Goal: Task Accomplishment & Management: Use online tool/utility

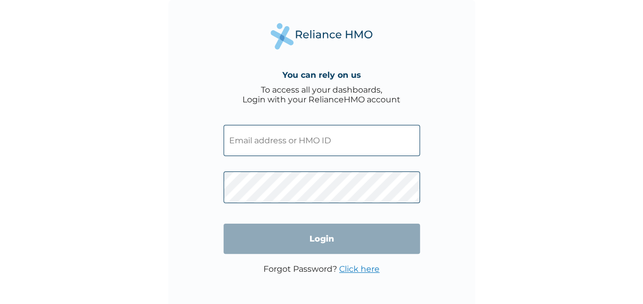
click at [259, 131] on input "text" at bounding box center [322, 140] width 197 height 31
drag, startPoint x: 274, startPoint y: 155, endPoint x: 265, endPoint y: 142, distance: 15.1
click at [265, 142] on input "text" at bounding box center [322, 140] width 197 height 31
paste input "QCN/10083/A"
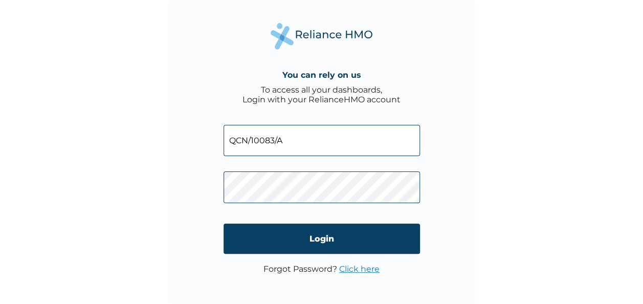
type input "QCN/10083/A"
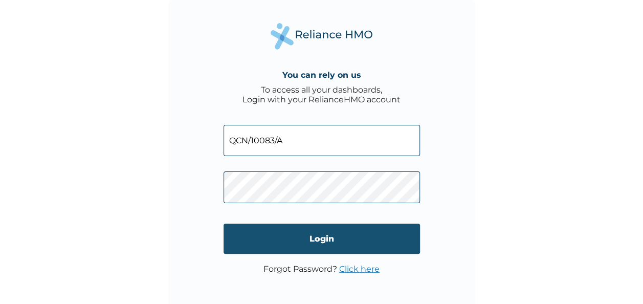
click at [277, 232] on input "Login" at bounding box center [322, 239] width 197 height 30
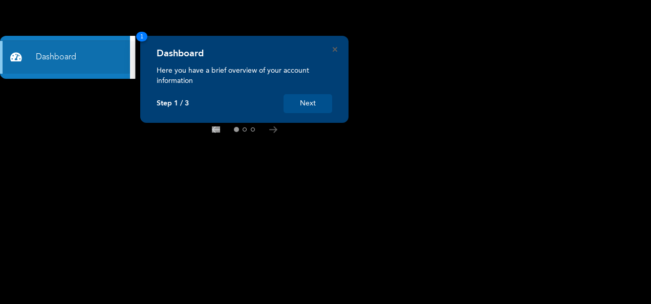
click at [330, 109] on button "Next" at bounding box center [308, 103] width 49 height 19
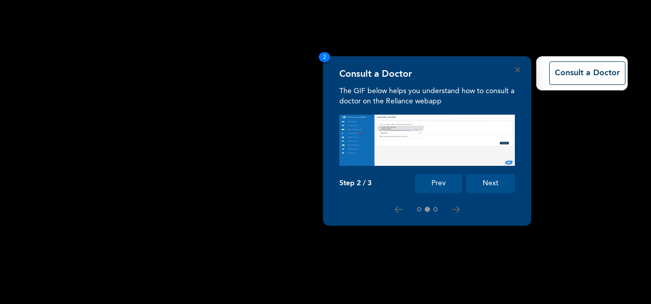
click at [500, 184] on button "Next" at bounding box center [490, 183] width 49 height 19
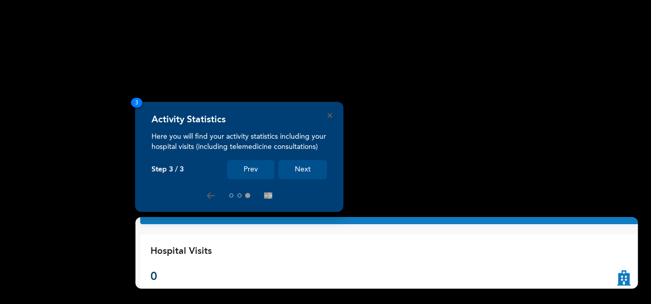
click at [317, 165] on button "Next" at bounding box center [302, 169] width 49 height 19
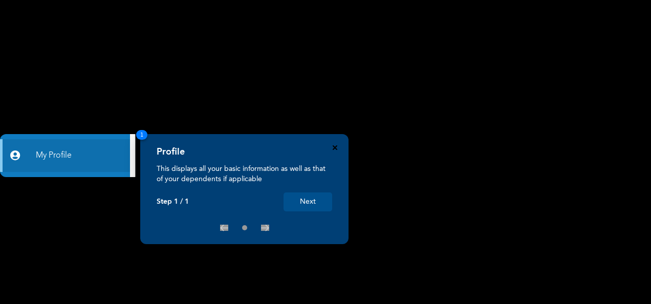
click at [334, 148] on icon "Close" at bounding box center [335, 147] width 5 height 5
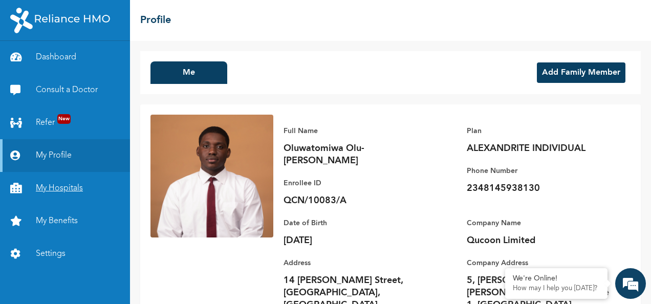
click at [91, 190] on link "My Hospitals" at bounding box center [65, 188] width 130 height 33
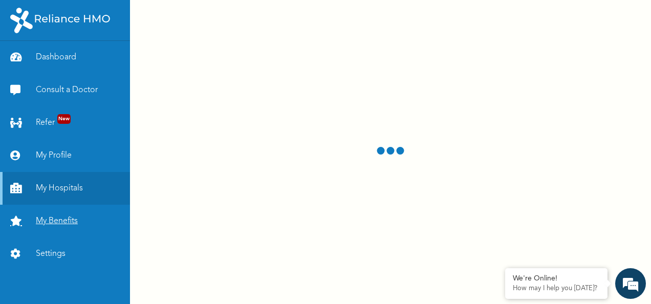
click at [85, 228] on link "My Benefits" at bounding box center [65, 221] width 130 height 33
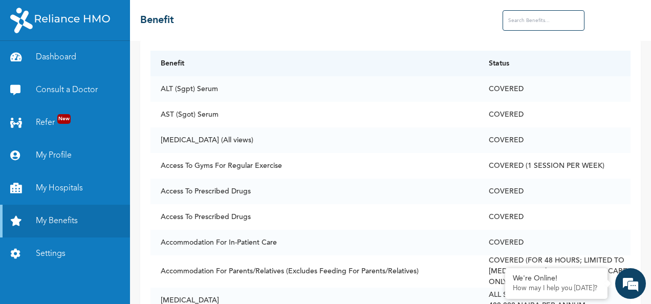
scroll to position [65, 0]
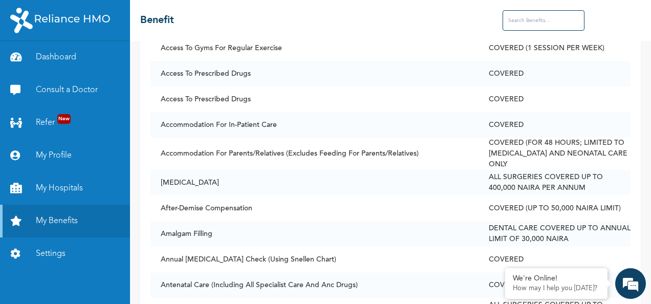
scroll to position [182, 0]
click at [65, 98] on link "Consult a Doctor" at bounding box center [65, 90] width 130 height 33
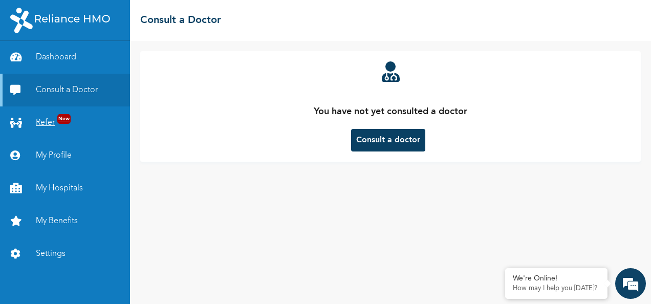
click at [62, 123] on span "New" at bounding box center [63, 119] width 13 height 10
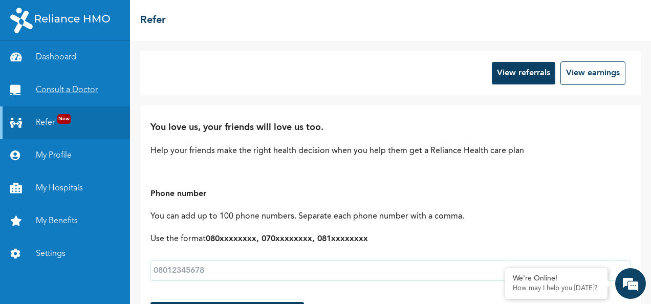
click at [67, 100] on link "Consult a Doctor" at bounding box center [65, 90] width 130 height 33
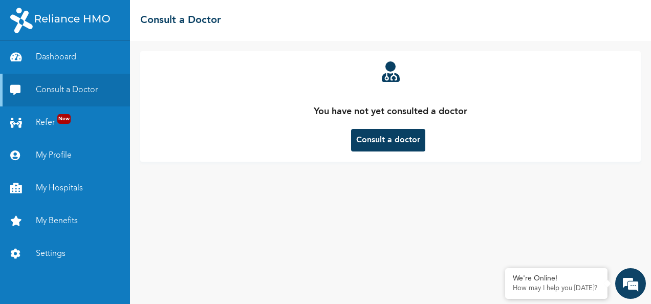
click at [375, 146] on button "Consult a doctor" at bounding box center [388, 140] width 74 height 23
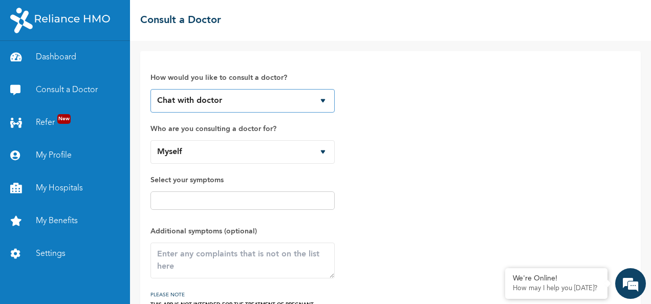
click at [317, 107] on select "Chat with doctor Phone Call" at bounding box center [242, 101] width 184 height 24
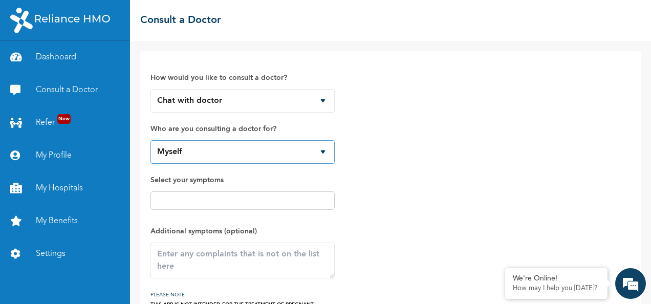
click at [314, 145] on select "Myself" at bounding box center [242, 152] width 184 height 24
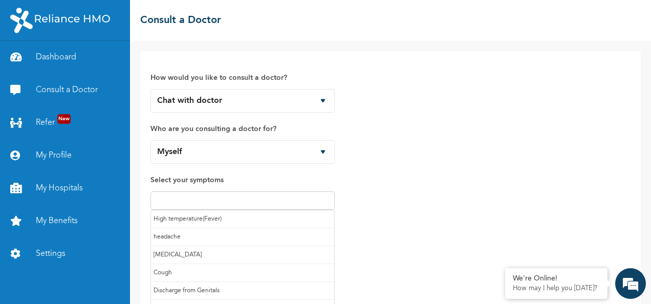
click at [314, 206] on input "text" at bounding box center [243, 200] width 178 height 12
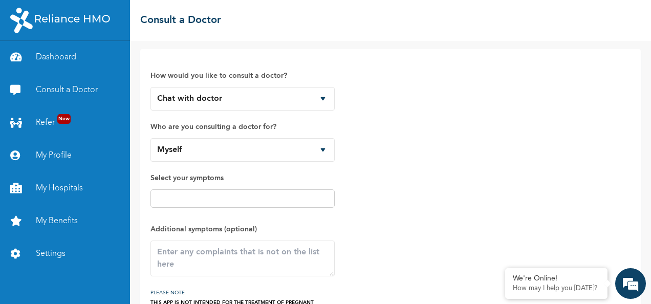
click at [372, 211] on div "How would you like to consult a doctor? Chat with doctor Phone Call Who are you…" at bounding box center [390, 186] width 480 height 254
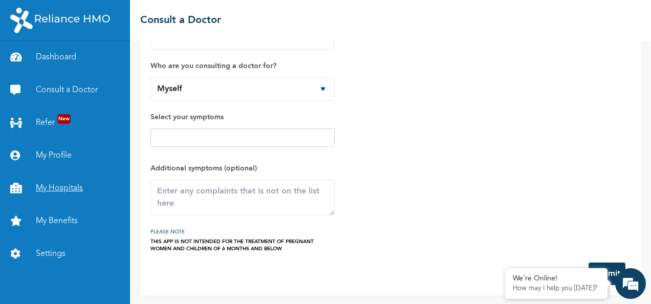
click at [49, 183] on link "My Hospitals" at bounding box center [65, 188] width 130 height 33
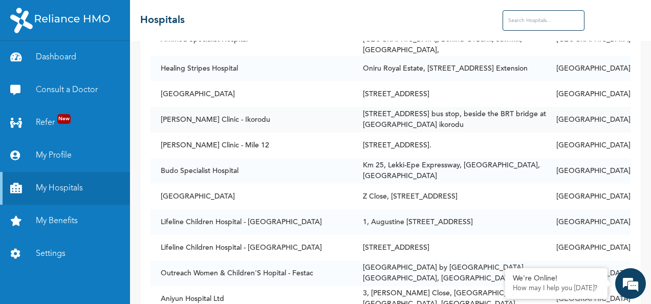
scroll to position [91, 0]
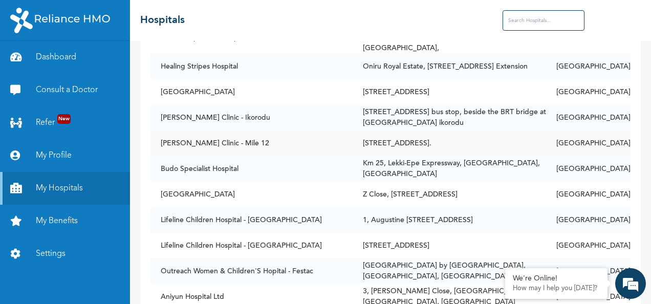
click at [182, 137] on td "[PERSON_NAME] Clinic - Mile 12" at bounding box center [251, 144] width 202 height 26
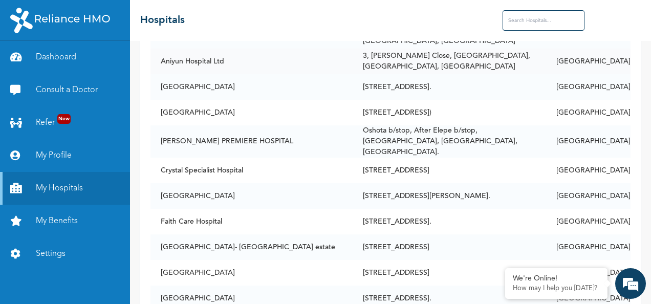
scroll to position [248, 0]
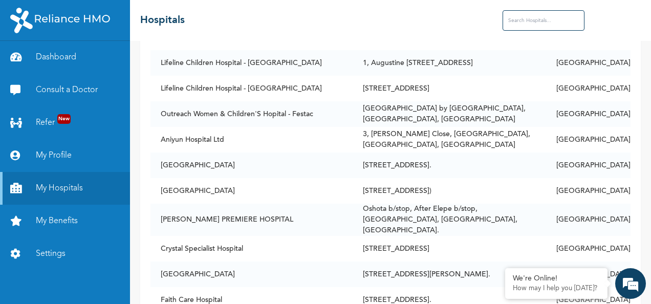
click at [540, 12] on input "text" at bounding box center [544, 20] width 82 height 20
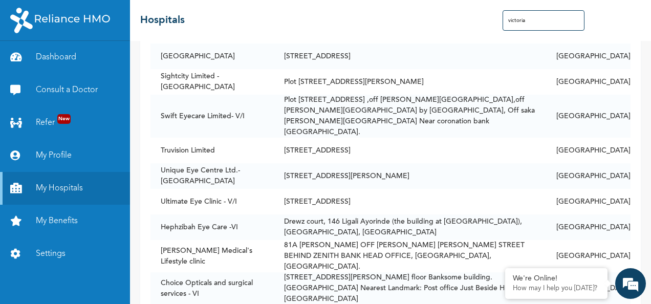
type input "victoria"
click at [430, 189] on td "[STREET_ADDRESS]" at bounding box center [410, 202] width 272 height 26
click at [202, 189] on td "Ultimate Eye Clinic - V/I" at bounding box center [211, 202] width 123 height 26
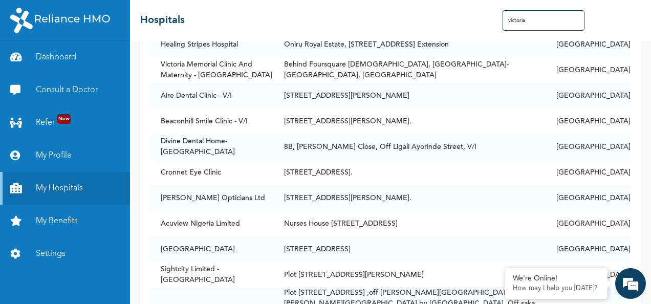
scroll to position [0, 0]
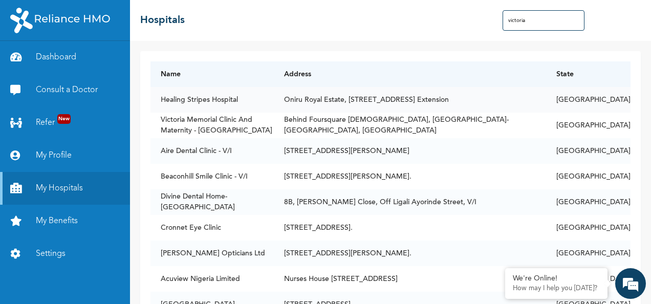
click at [261, 107] on td "Healing Stripes Hospital" at bounding box center [211, 100] width 123 height 26
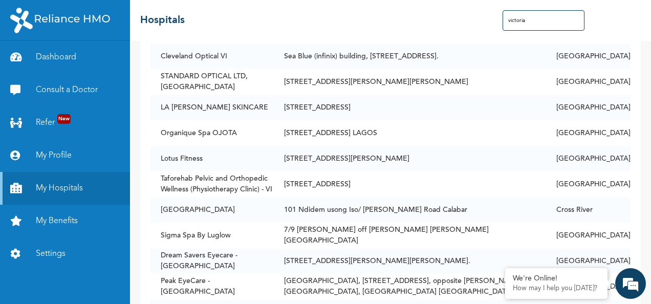
scroll to position [963, 0]
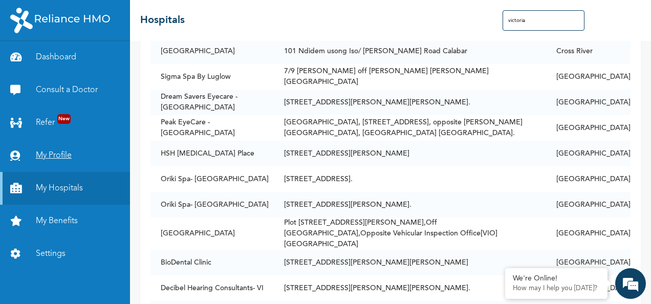
click at [61, 156] on link "My Profile" at bounding box center [65, 155] width 130 height 33
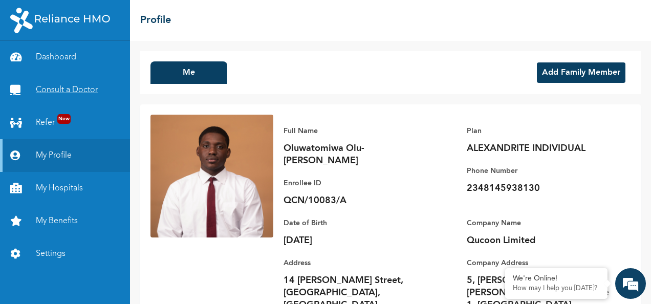
click at [70, 95] on link "Consult a Doctor" at bounding box center [65, 90] width 130 height 33
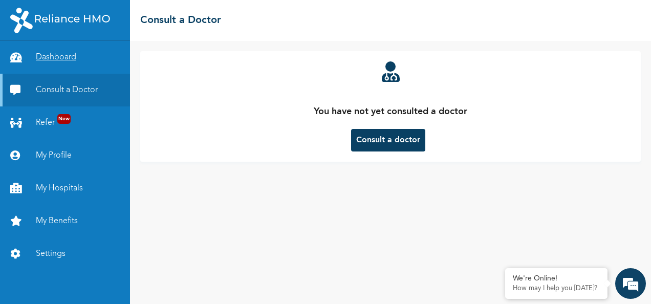
click at [67, 53] on link "Dashboard" at bounding box center [65, 57] width 130 height 33
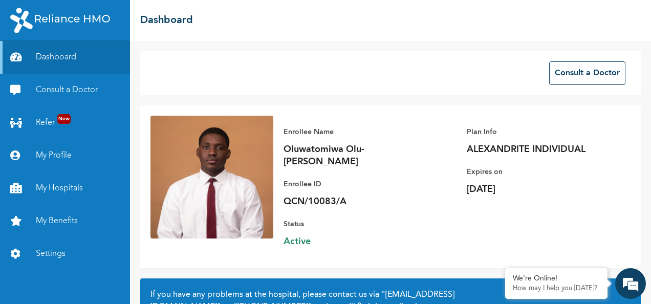
scroll to position [99, 0]
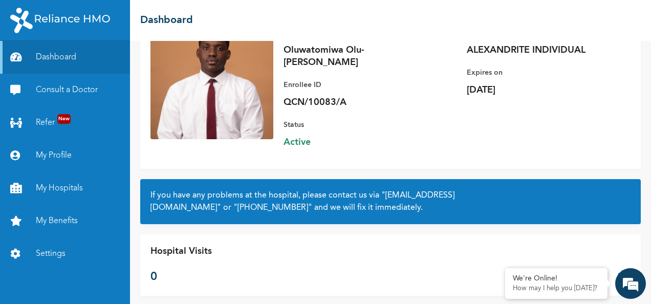
click at [617, 266] on icon at bounding box center [623, 265] width 13 height 41
click at [475, 220] on div "Consult a Doctor Enrollee Name [PERSON_NAME] Enrollee ID QCN/10083/A Plan Info …" at bounding box center [390, 172] width 521 height 263
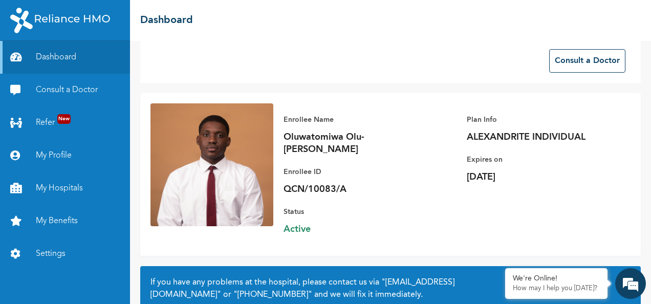
scroll to position [0, 0]
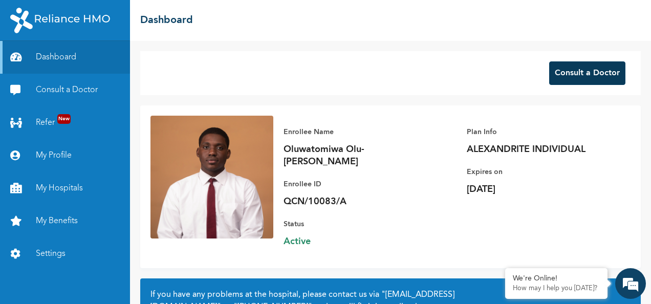
click at [573, 68] on button "Consult a Doctor" at bounding box center [587, 73] width 76 height 24
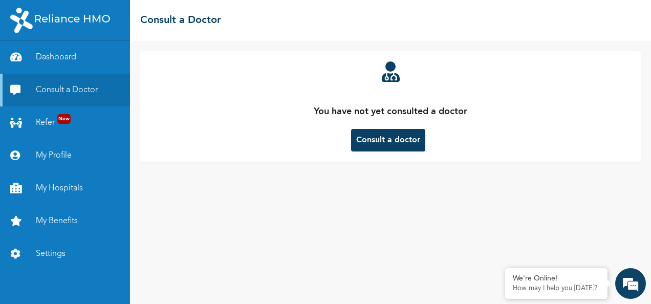
click at [382, 137] on button "Consult a doctor" at bounding box center [388, 140] width 74 height 23
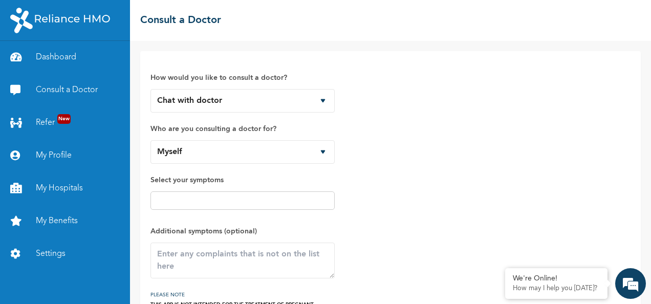
scroll to position [63, 0]
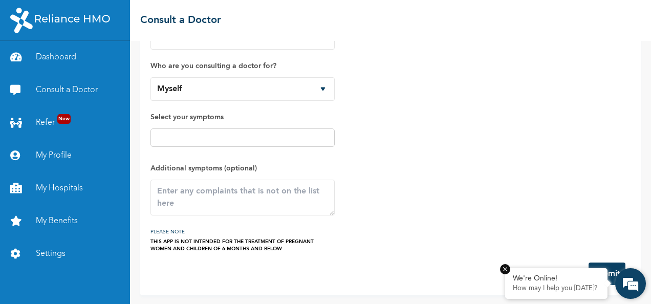
click at [507, 269] on em at bounding box center [505, 269] width 10 height 10
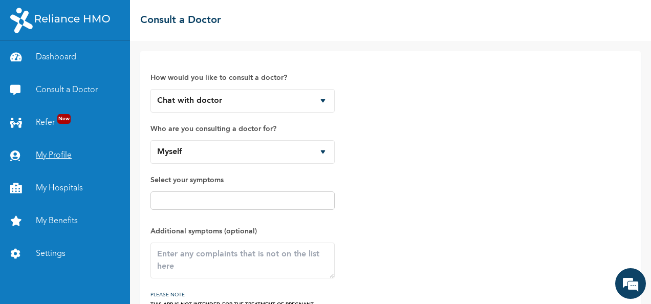
click at [48, 155] on link "My Profile" at bounding box center [65, 155] width 130 height 33
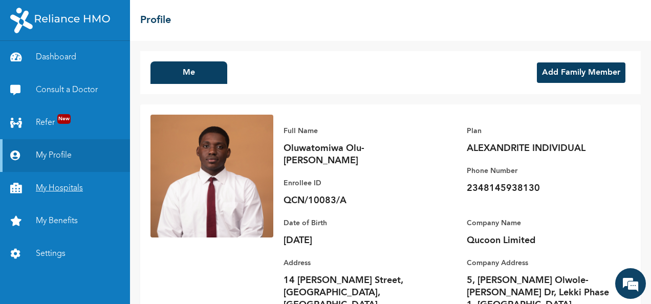
click at [44, 182] on link "My Hospitals" at bounding box center [65, 188] width 130 height 33
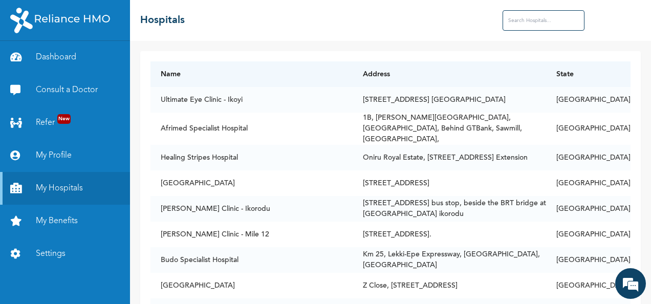
click at [512, 27] on input "text" at bounding box center [544, 20] width 82 height 20
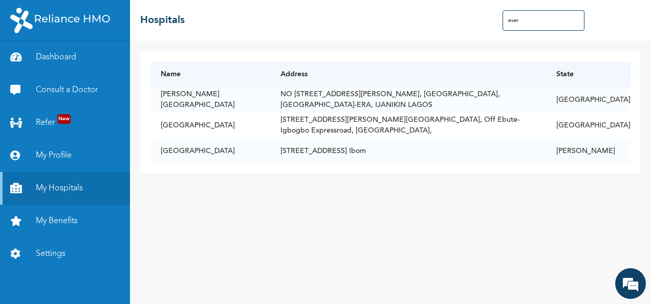
drag, startPoint x: 533, startPoint y: 23, endPoint x: 487, endPoint y: 23, distance: 46.1
click at [487, 23] on div "☰ Hospitals ever" at bounding box center [390, 20] width 521 height 41
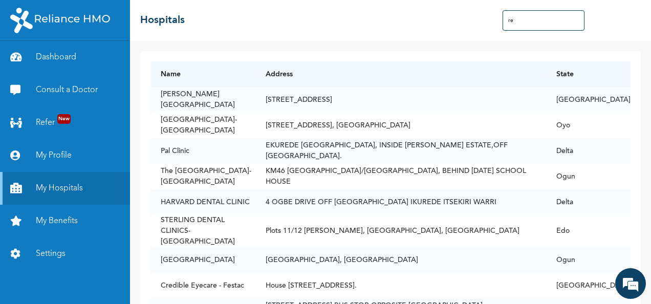
type input "r"
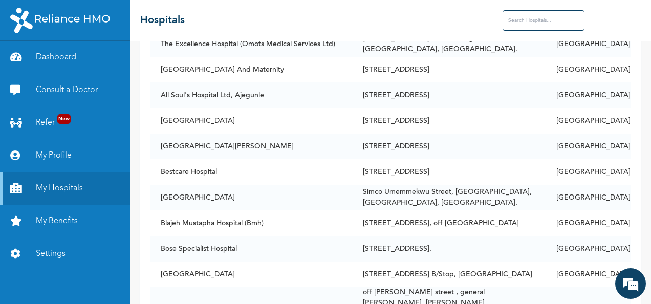
scroll to position [1190, 0]
click at [544, 24] on input "text" at bounding box center [544, 20] width 82 height 20
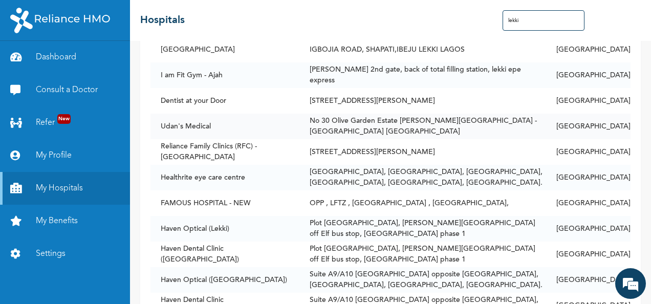
scroll to position [1249, 0]
type input "lekki"
